Goal: Task Accomplishment & Management: Manage account settings

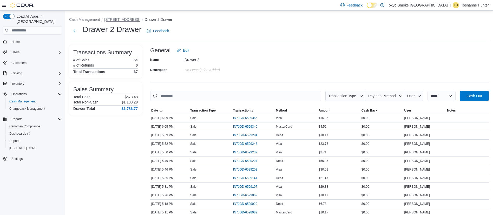
click at [119, 20] on button "[STREET_ADDRESS]" at bounding box center [122, 19] width 36 height 4
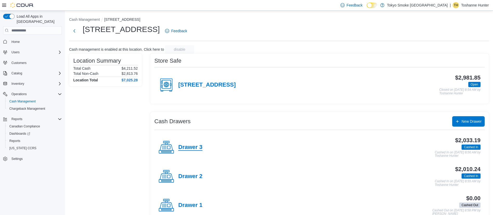
click at [191, 149] on h4 "Drawer 3" at bounding box center [190, 147] width 24 height 7
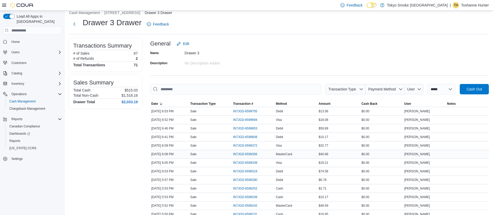
scroll to position [8, 0]
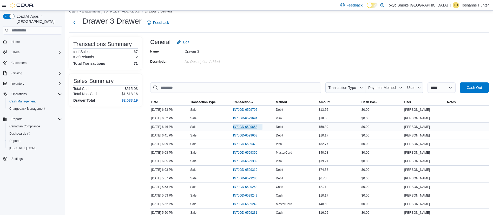
click at [256, 127] on span "IN7JGD-6599653" at bounding box center [245, 127] width 24 height 4
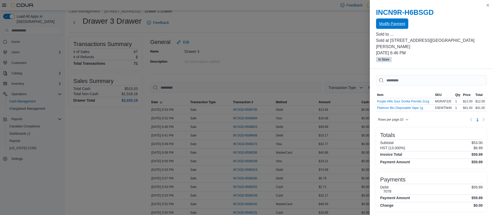
click at [394, 24] on span "Modify Payment" at bounding box center [392, 23] width 26 height 5
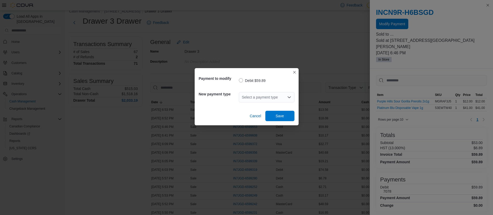
click at [258, 96] on div "Select a payment type" at bounding box center [267, 97] width 56 height 10
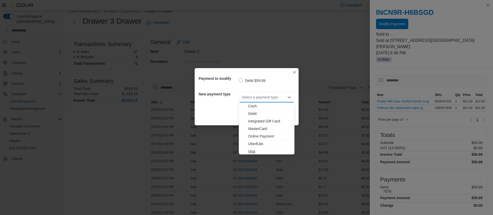
click at [252, 151] on span "Visa" at bounding box center [269, 151] width 43 height 5
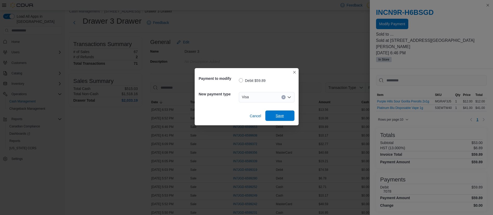
click at [276, 116] on span "Save" at bounding box center [280, 115] width 8 height 5
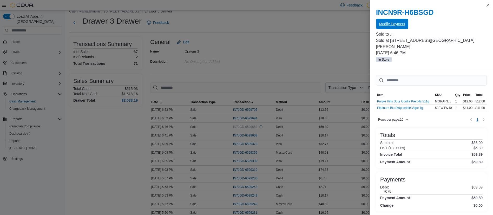
scroll to position [0, 0]
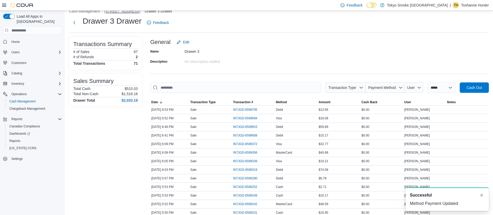
click at [122, 12] on button "[STREET_ADDRESS]" at bounding box center [122, 11] width 36 height 4
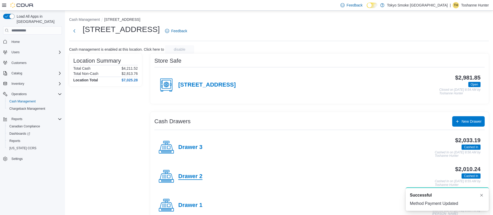
click at [191, 176] on h4 "Drawer 2" at bounding box center [190, 176] width 24 height 7
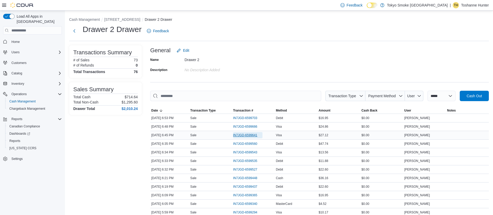
click at [249, 136] on span "IN7JGD-6599641" at bounding box center [245, 135] width 24 height 4
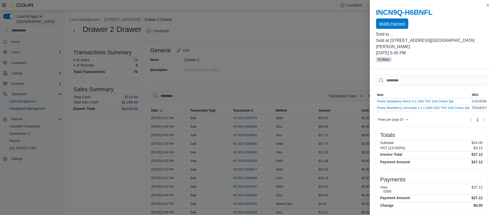
click at [392, 26] on span "Modify Payment" at bounding box center [392, 23] width 26 height 5
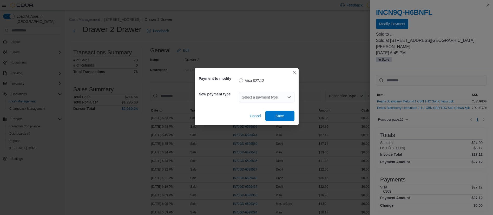
click at [265, 94] on div "Select a payment type" at bounding box center [267, 97] width 56 height 10
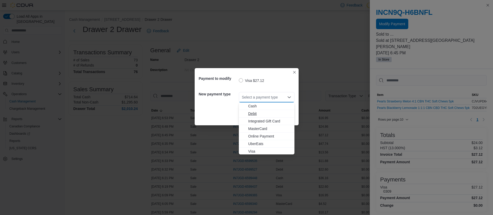
click at [252, 113] on span "Debit" at bounding box center [269, 113] width 43 height 5
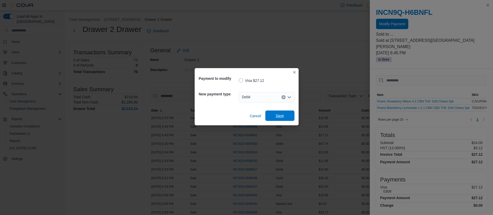
click at [285, 113] on span "Save" at bounding box center [280, 115] width 23 height 10
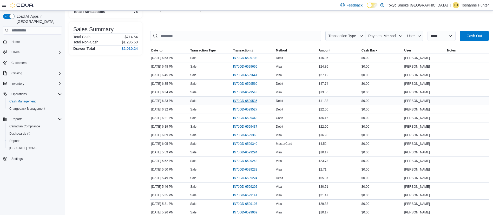
scroll to position [69, 0]
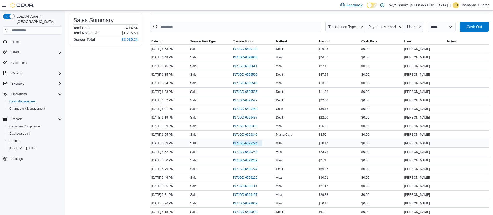
click at [246, 141] on span "IN7JGD-6599294" at bounding box center [247, 143] width 29 height 6
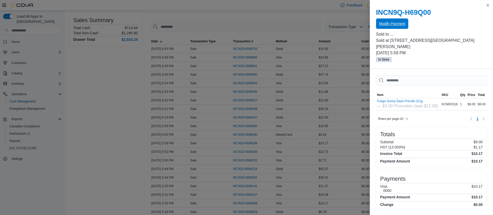
click at [396, 23] on span "Modify Payment" at bounding box center [392, 23] width 26 height 5
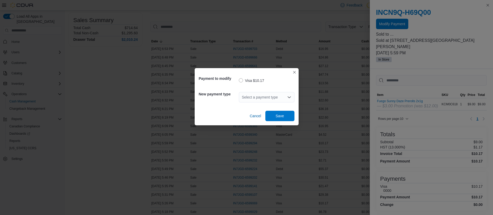
click at [265, 97] on div "Select a payment type" at bounding box center [267, 97] width 56 height 10
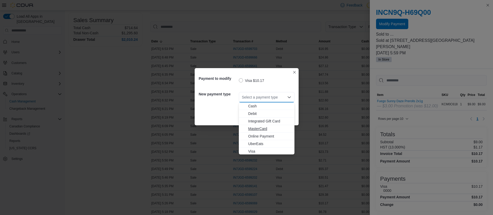
click at [269, 130] on span "MasterCard" at bounding box center [269, 128] width 43 height 5
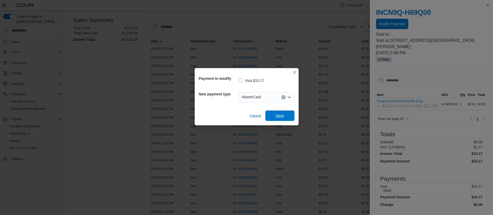
click at [280, 118] on span "Save" at bounding box center [280, 115] width 8 height 5
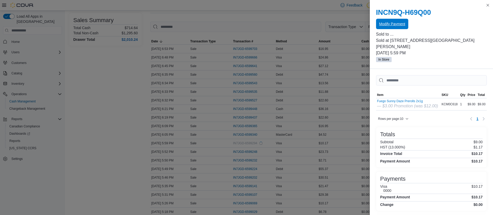
scroll to position [0, 0]
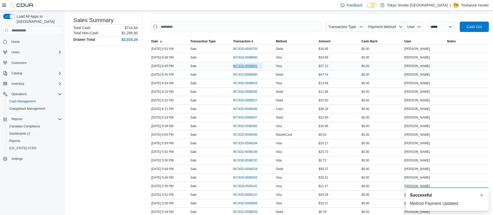
click at [249, 67] on span "IN7JGD-6599641" at bounding box center [245, 66] width 24 height 4
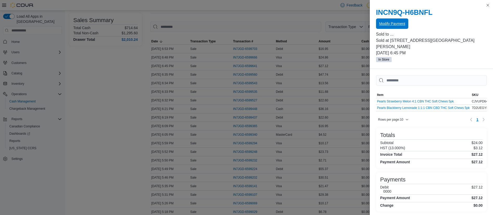
click at [386, 20] on span "Modify Payment" at bounding box center [392, 23] width 26 height 10
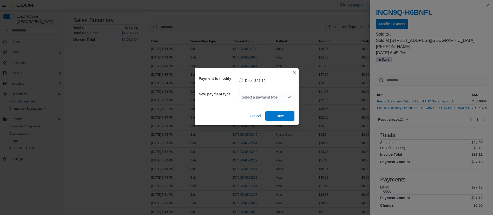
click at [260, 98] on div "Select a payment type" at bounding box center [267, 97] width 56 height 10
click at [328, 66] on div "Payment to modify Debit $27.12 New payment type Select a payment type Cancel Sa…" at bounding box center [246, 107] width 493 height 215
click at [294, 72] on button "Closes this modal window" at bounding box center [294, 72] width 6 height 6
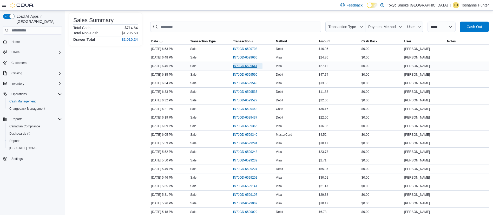
click at [252, 65] on span "IN7JGD-6599641" at bounding box center [245, 66] width 24 height 4
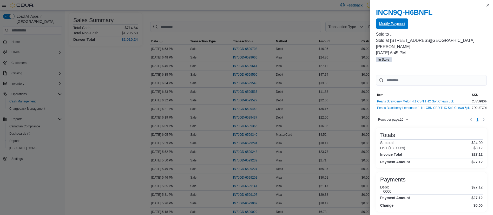
click at [388, 22] on span "Modify Payment" at bounding box center [392, 23] width 26 height 5
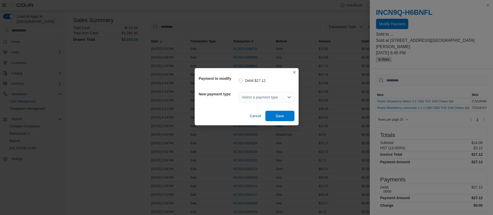
click at [263, 97] on div "Select a payment type" at bounding box center [267, 97] width 56 height 10
click at [282, 83] on div "Debit $27.12" at bounding box center [267, 80] width 56 height 6
click at [271, 103] on div "Select a payment type" at bounding box center [267, 97] width 56 height 17
click at [265, 100] on div "Select a payment type" at bounding box center [267, 97] width 56 height 10
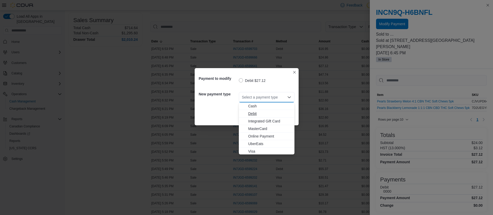
click at [260, 113] on span "Debit" at bounding box center [269, 113] width 43 height 5
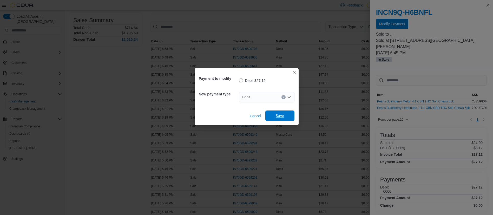
click at [285, 113] on span "Save" at bounding box center [280, 115] width 23 height 10
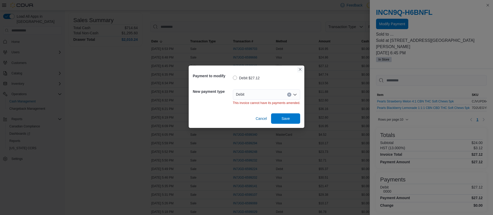
click at [299, 68] on button "Closes this modal window" at bounding box center [300, 69] width 6 height 6
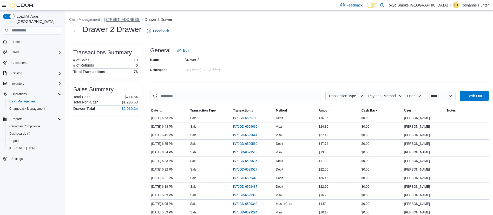
click at [112, 19] on button "[STREET_ADDRESS]" at bounding box center [122, 19] width 36 height 4
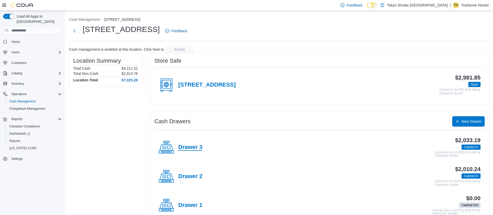
click at [183, 150] on h4 "Drawer 3" at bounding box center [190, 147] width 24 height 7
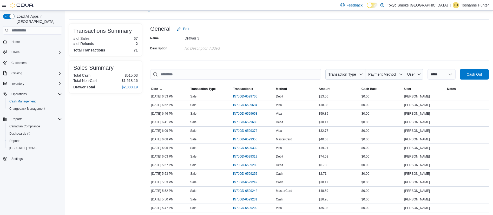
scroll to position [25, 0]
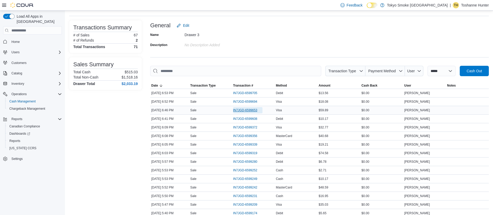
click at [249, 109] on span "IN7JGD-6599653" at bounding box center [245, 110] width 24 height 4
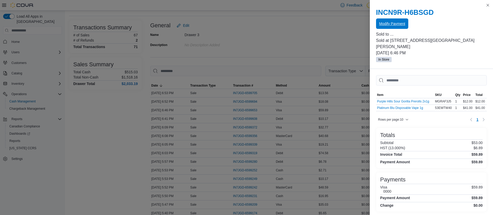
click at [390, 21] on span "Modify Payment" at bounding box center [392, 23] width 26 height 5
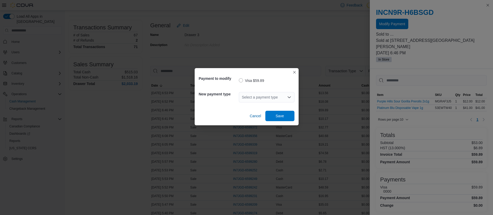
click at [263, 97] on div "Select a payment type" at bounding box center [267, 97] width 56 height 10
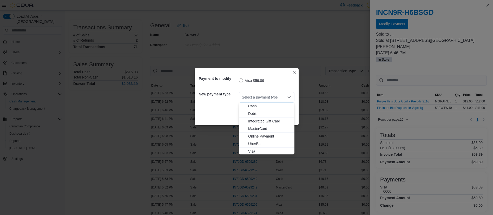
click at [260, 150] on span "Visa" at bounding box center [269, 151] width 43 height 5
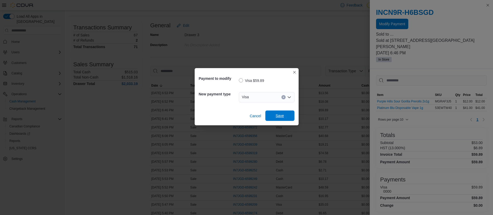
click at [283, 116] on span "Save" at bounding box center [280, 115] width 8 height 5
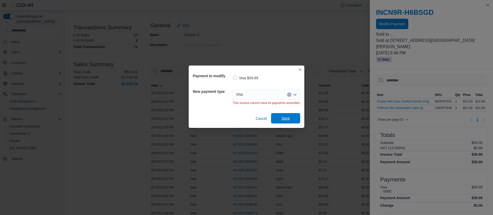
scroll to position [0, 0]
click at [334, 115] on div "Payment to modify Visa $59.89 New payment type Visa This invoice cannot have it…" at bounding box center [246, 107] width 493 height 215
click at [307, 68] on div "Payment to modify Visa $59.89 New payment type Visa This invoice cannot have it…" at bounding box center [246, 107] width 493 height 215
click at [301, 70] on button "Closes this modal window" at bounding box center [300, 69] width 6 height 6
